Goal: Information Seeking & Learning: Learn about a topic

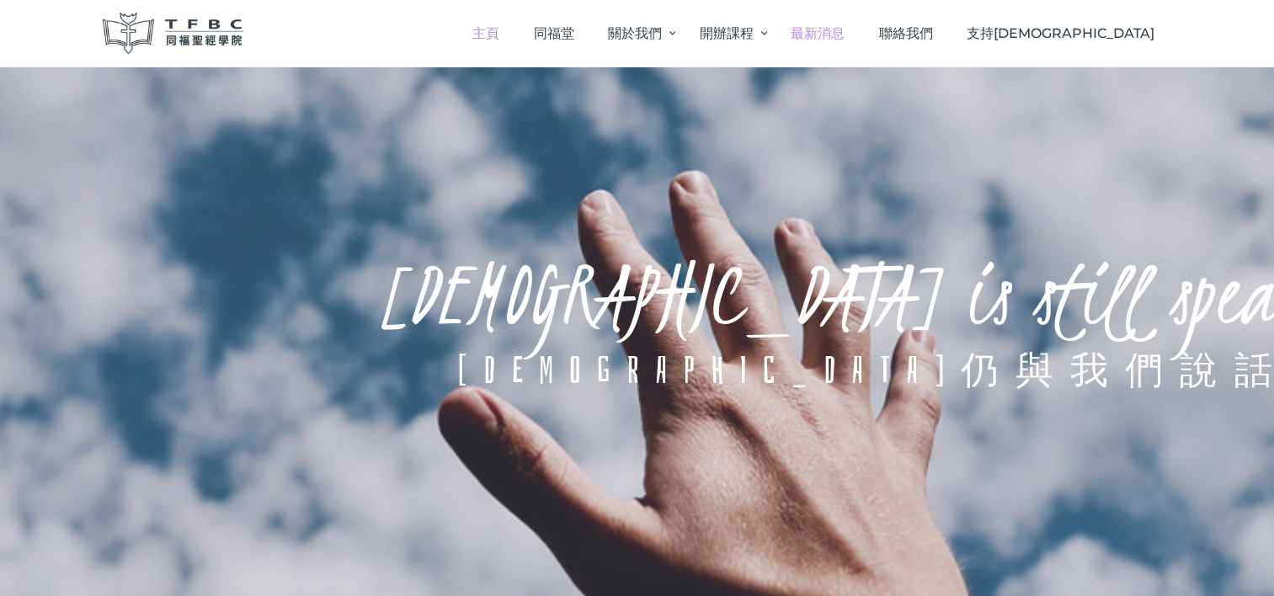
click at [845, 36] on span "最新消息" at bounding box center [818, 33] width 54 height 16
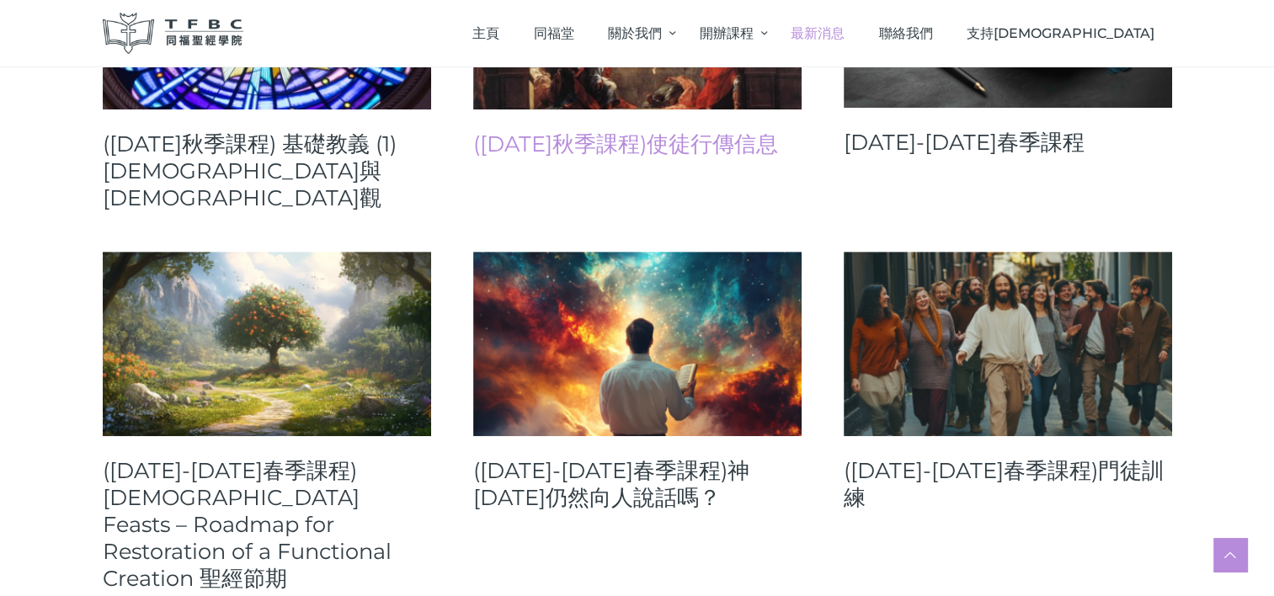
scroll to position [674, 0]
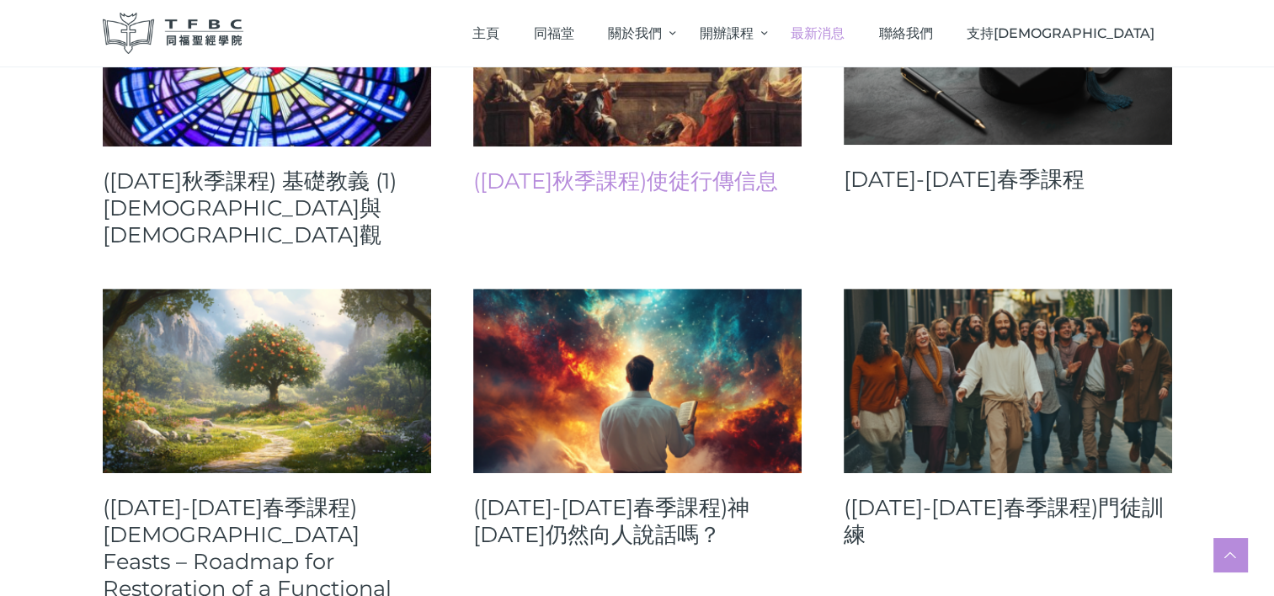
click at [608, 175] on link "([DATE]秋季課程)使徒行傳信息" at bounding box center [637, 181] width 328 height 27
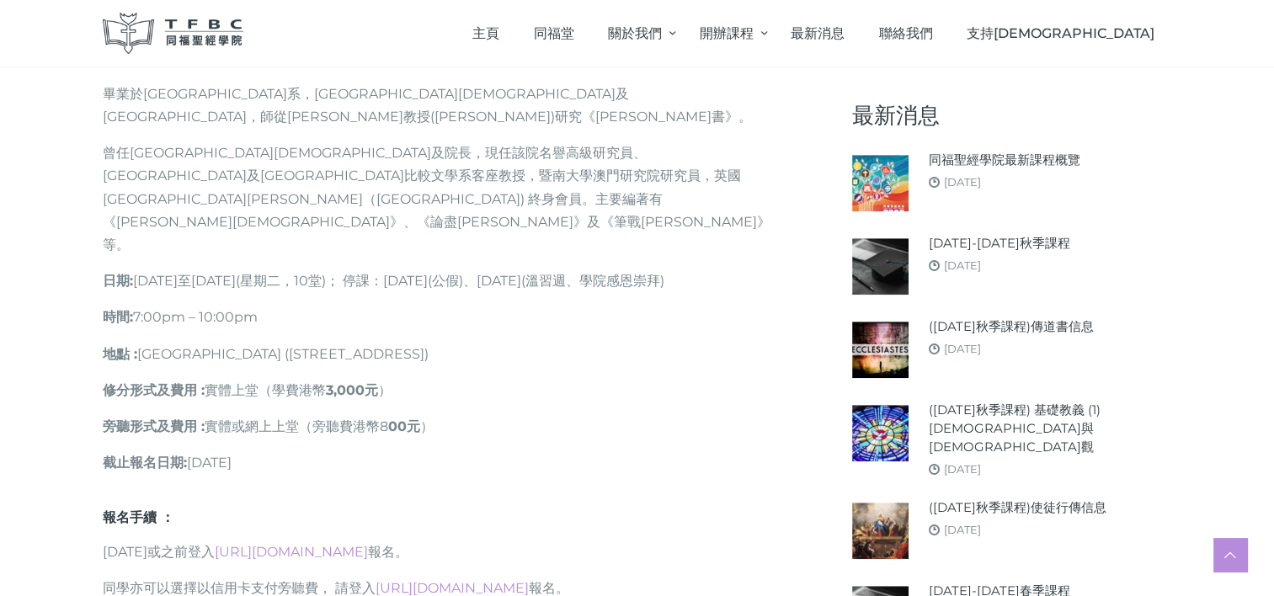
scroll to position [1095, 0]
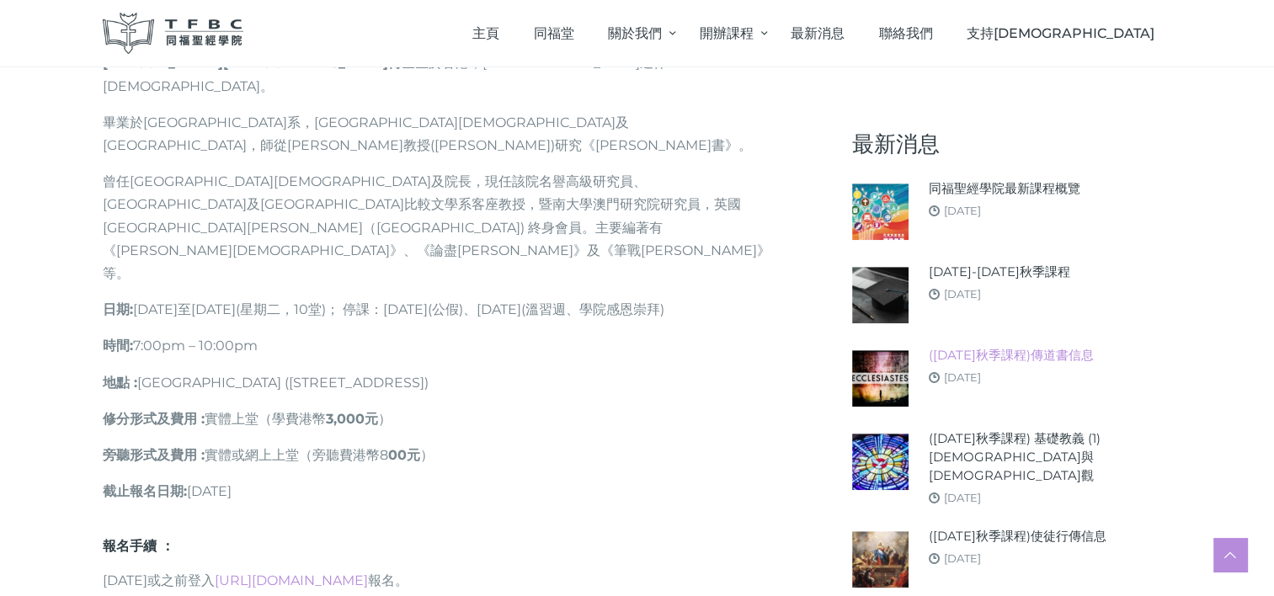
click at [964, 346] on link "([DATE]秋季課程)傳道書信息" at bounding box center [1011, 355] width 165 height 19
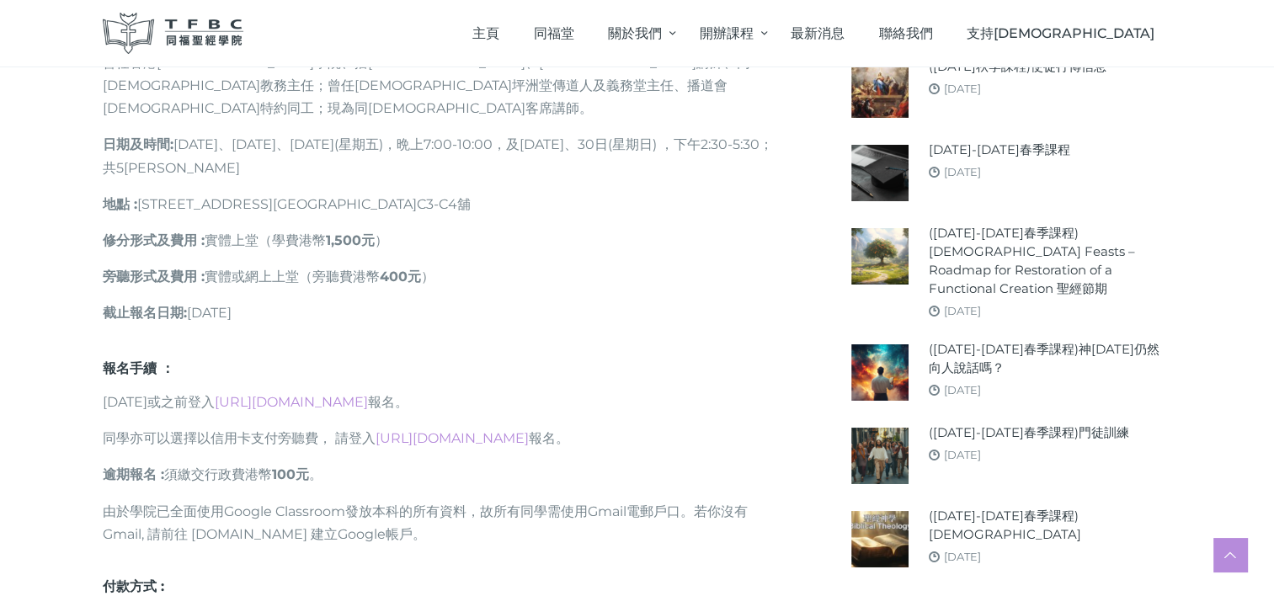
scroll to position [1011, 0]
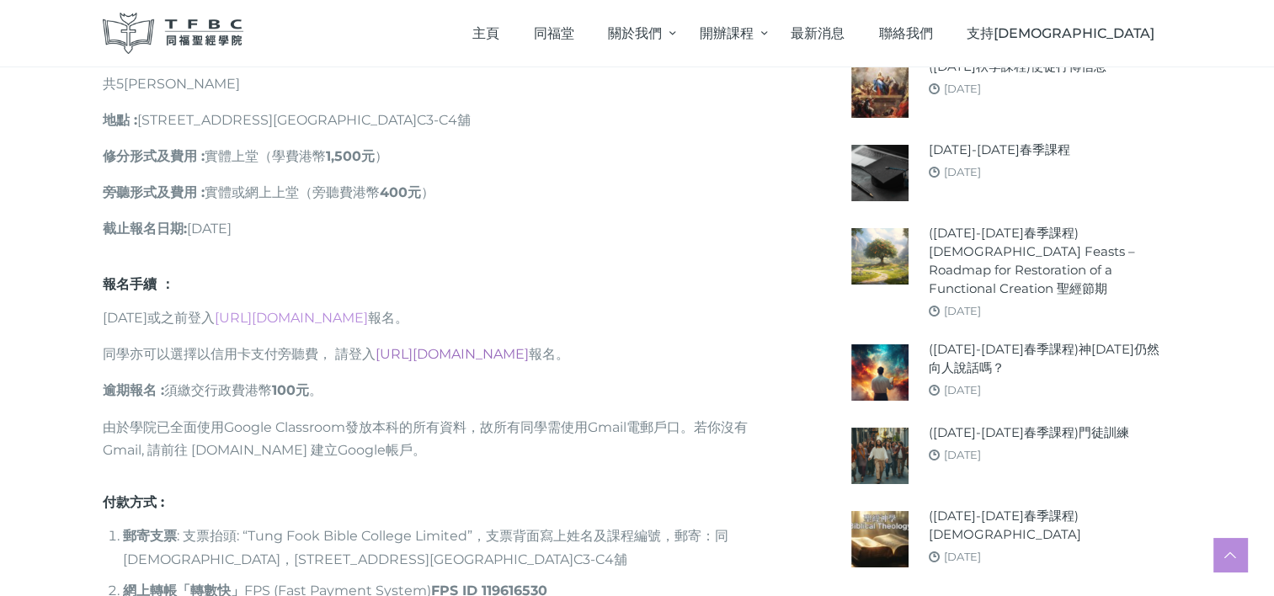
click at [398, 346] on link "[URL][DOMAIN_NAME]" at bounding box center [452, 354] width 153 height 16
